Goal: Information Seeking & Learning: Learn about a topic

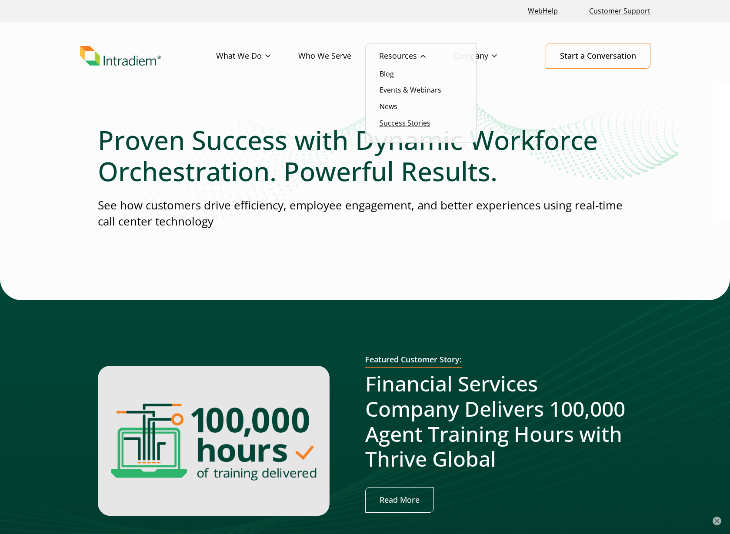
click at [400, 124] on link "Success Stories" at bounding box center [405, 123] width 51 height 10
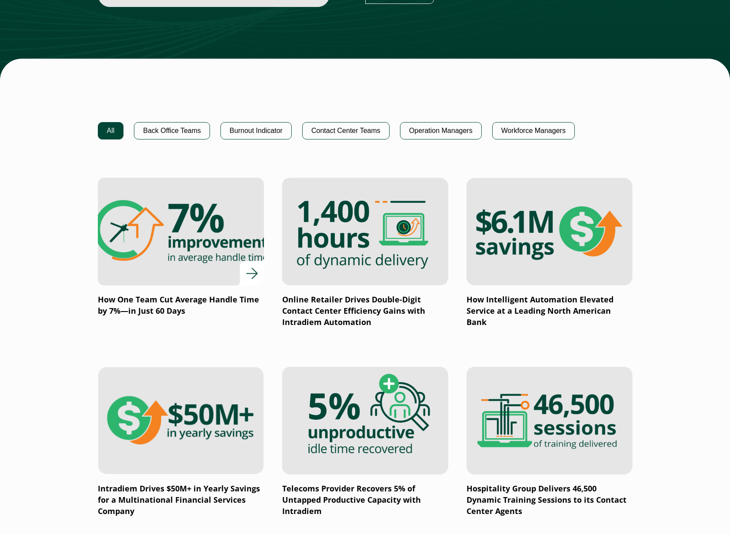
scroll to position [522, 0]
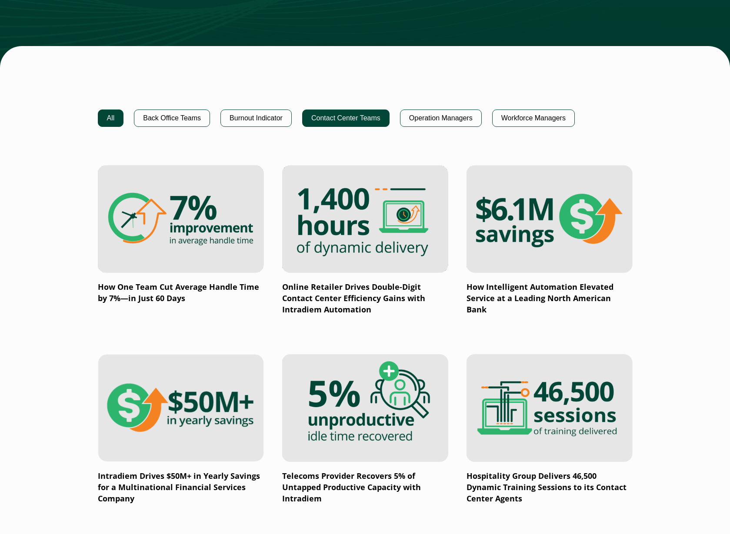
click at [345, 121] on button "Contact Center Teams" at bounding box center [345, 118] width 87 height 17
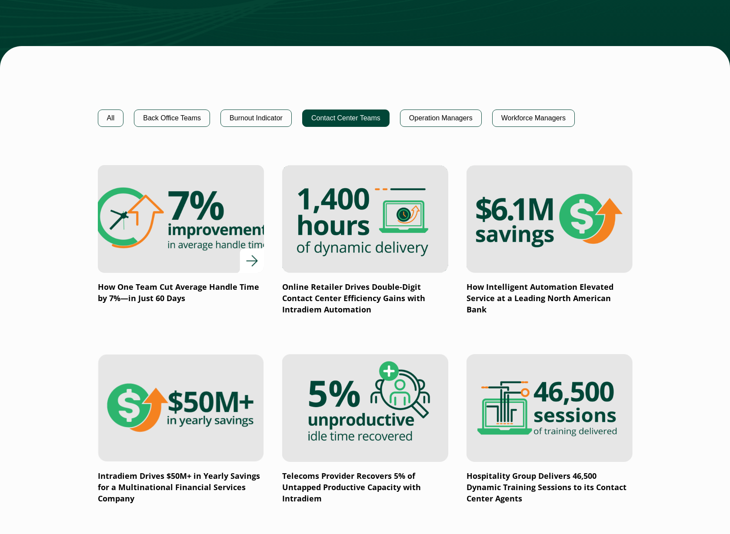
click at [161, 222] on img at bounding box center [180, 219] width 199 height 130
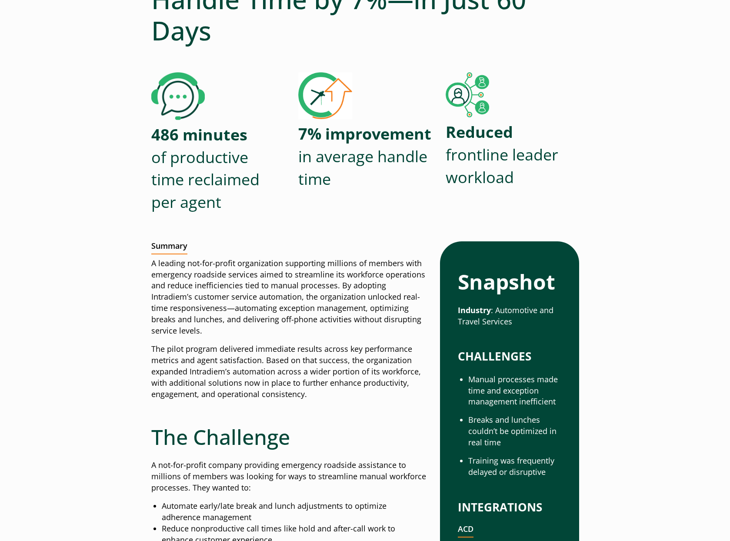
scroll to position [130, 0]
